Goal: Task Accomplishment & Management: Complete application form

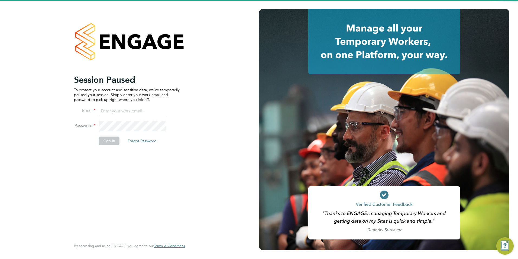
type input "Nicola.lawrence@tfrecruitment.co.uk"
click at [103, 140] on button "Sign In" at bounding box center [109, 140] width 21 height 9
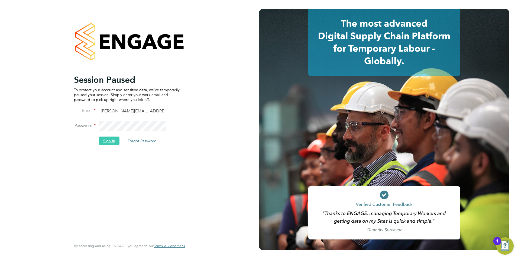
click at [112, 140] on button "Sign In" at bounding box center [109, 140] width 21 height 9
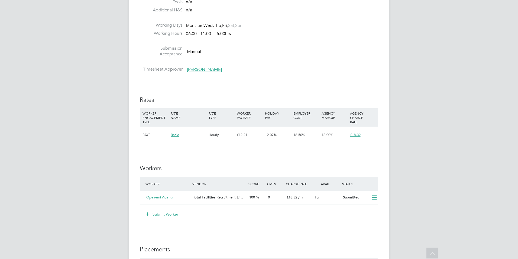
scroll to position [461, 0]
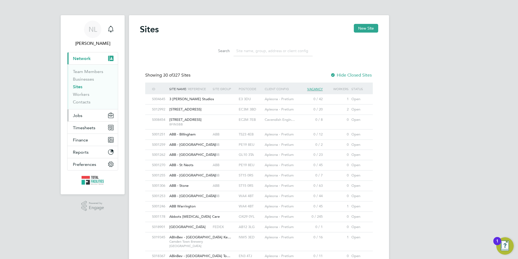
click at [83, 116] on button "Jobs" at bounding box center [92, 115] width 50 height 12
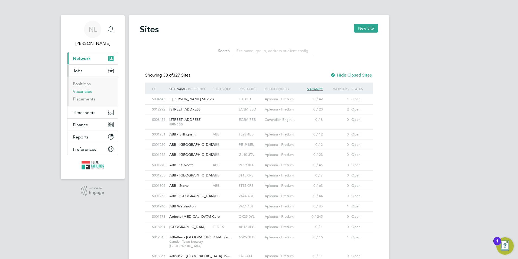
click at [84, 92] on link "Vacancies" at bounding box center [82, 91] width 19 height 5
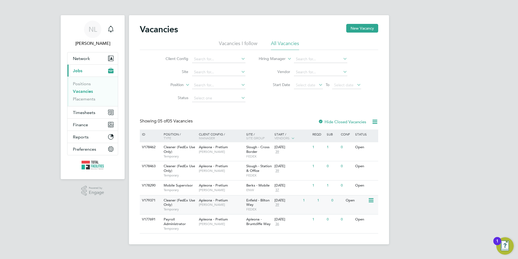
click at [366, 207] on div "V179371 Cleaner (FedEx Use Only) Temporary Apleona - Pretium [PERSON_NAME] [PER…" at bounding box center [259, 204] width 238 height 19
click at [339, 143] on div "0" at bounding box center [337, 147] width 14 height 10
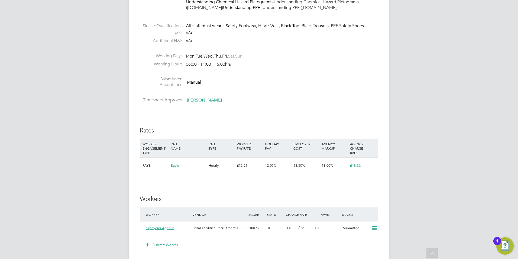
scroll to position [407, 0]
